Goal: Information Seeking & Learning: Learn about a topic

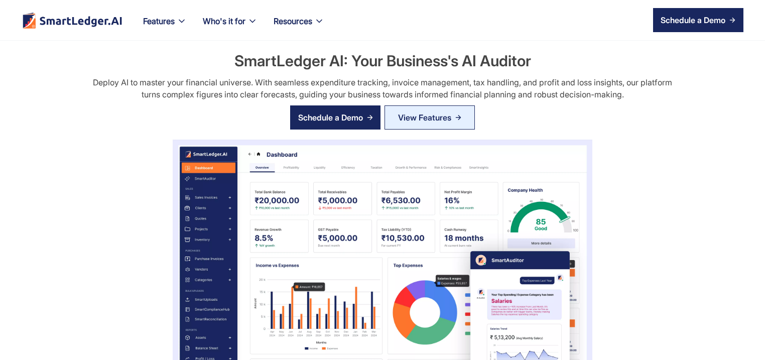
scroll to position [386, 0]
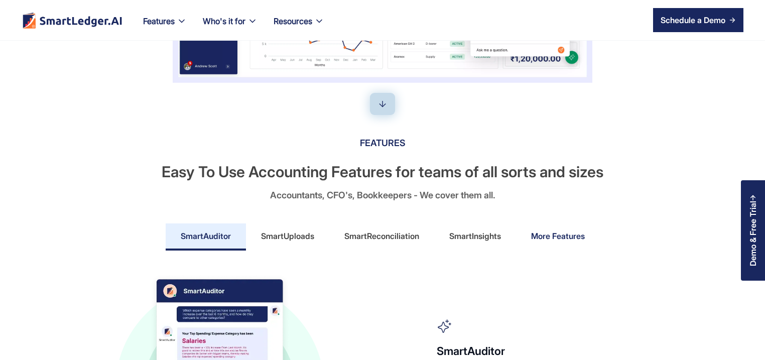
click at [585, 239] on link "More Features" at bounding box center [558, 236] width 84 height 27
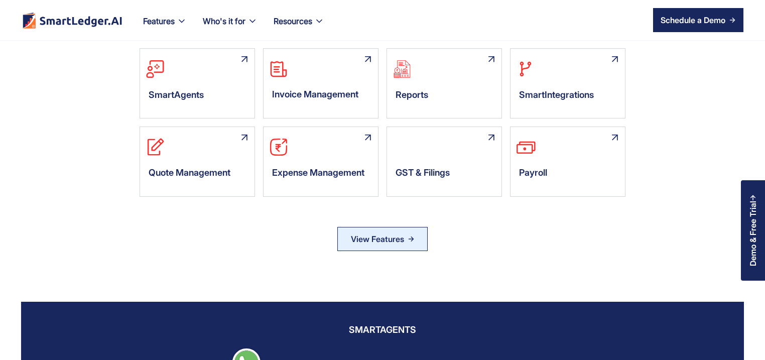
scroll to position [627, 0]
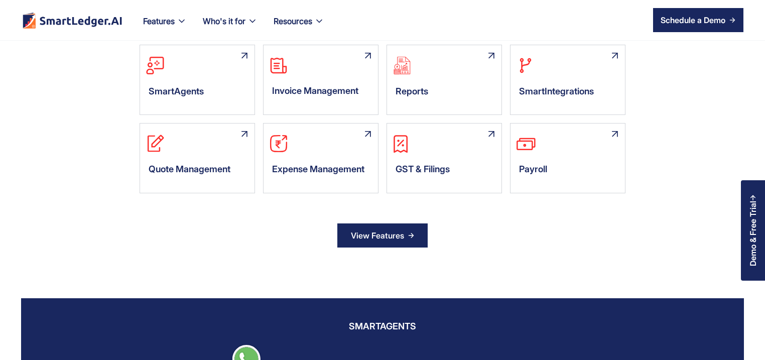
click at [410, 244] on link "View Features" at bounding box center [382, 235] width 90 height 24
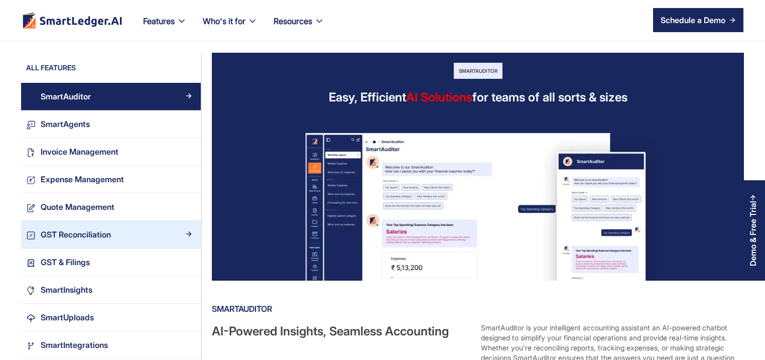
click at [130, 241] on div "GST Reconciliation" at bounding box center [116, 235] width 160 height 14
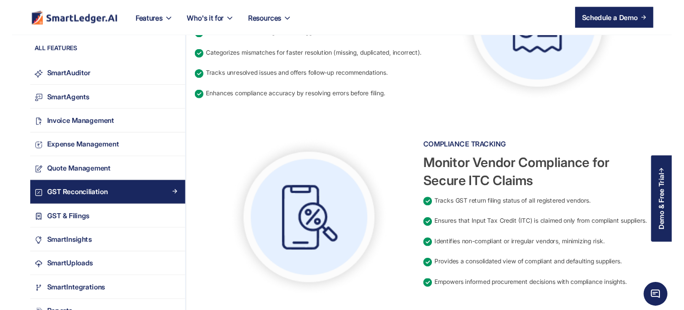
scroll to position [868, 0]
